Goal: Task Accomplishment & Management: Manage account settings

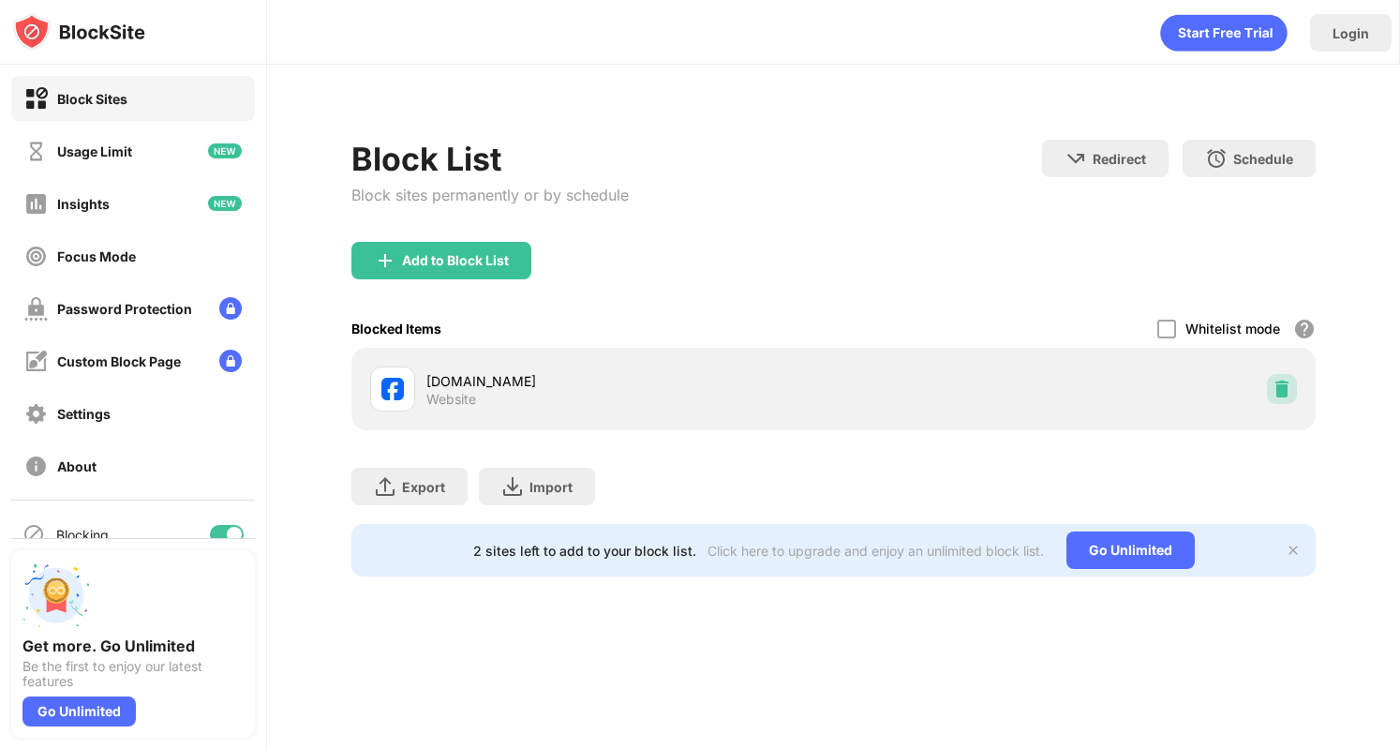
click at [1286, 387] on img at bounding box center [1282, 389] width 19 height 19
